Goal: Transaction & Acquisition: Purchase product/service

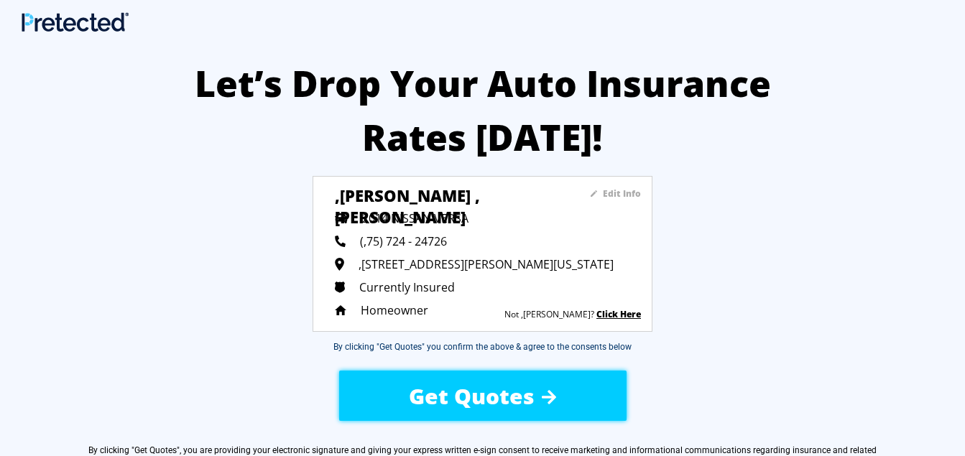
click at [512, 395] on span "Get Quotes" at bounding box center [472, 396] width 126 height 29
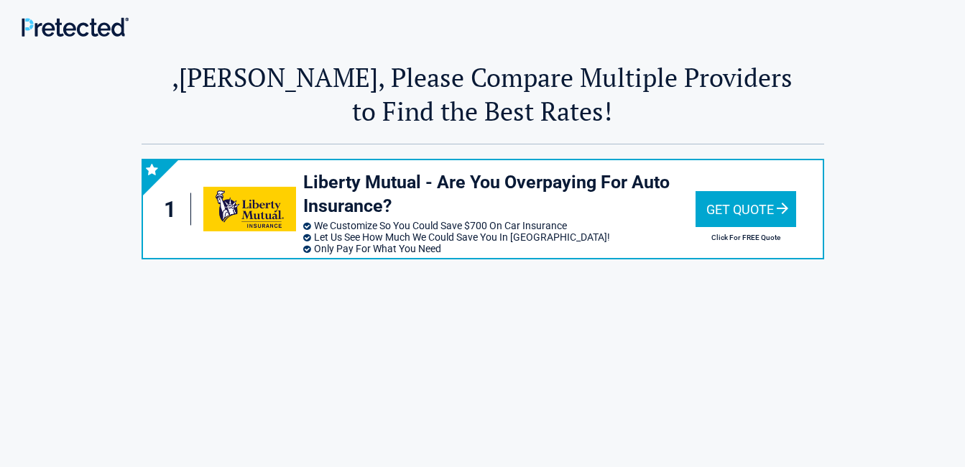
click at [737, 213] on div "Get Quote" at bounding box center [746, 209] width 101 height 36
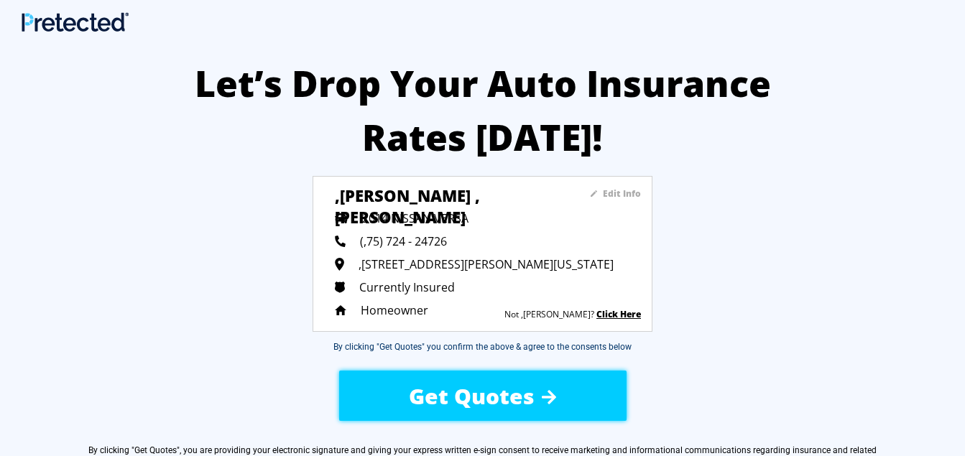
click at [528, 402] on span "Get Quotes" at bounding box center [472, 396] width 126 height 29
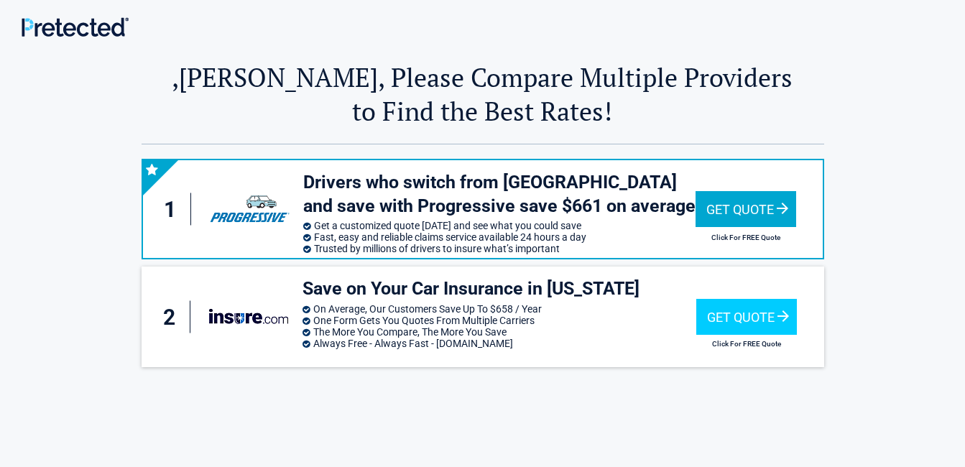
click at [737, 208] on div "Get Quote" at bounding box center [746, 209] width 101 height 36
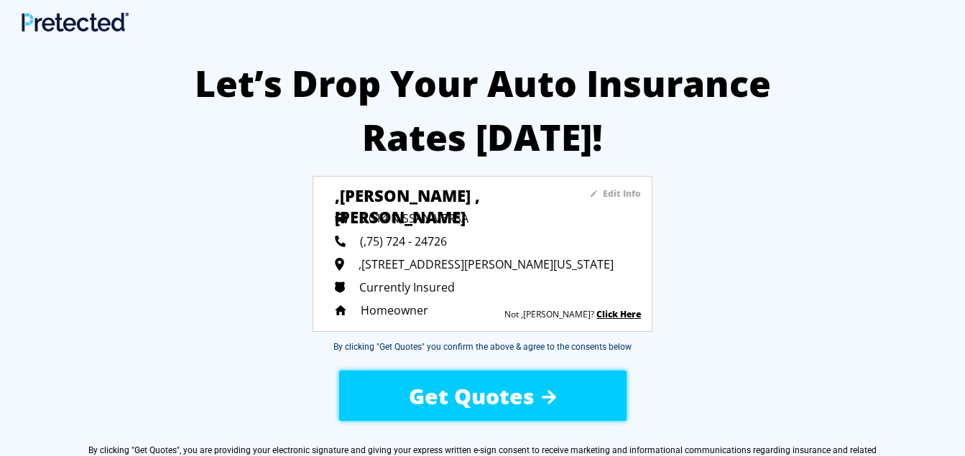
click at [486, 403] on span "Get Quotes" at bounding box center [472, 396] width 126 height 29
